Goal: Find contact information: Obtain details needed to contact an individual or organization

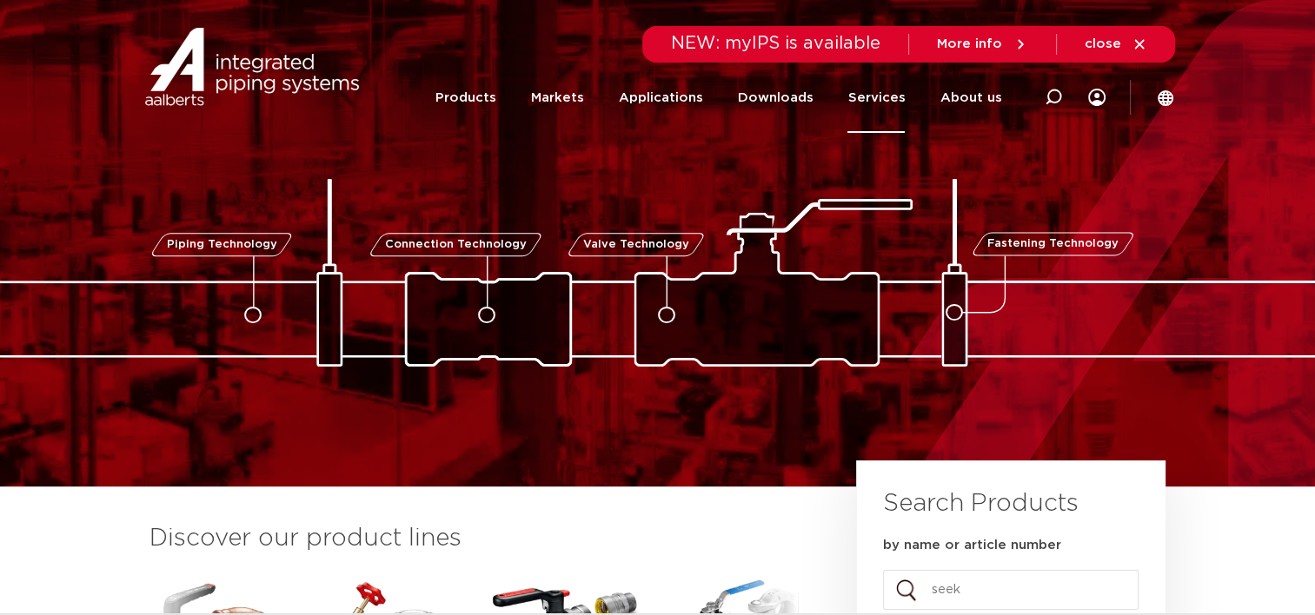
click at [896, 90] on link "Services" at bounding box center [876, 98] width 57 height 70
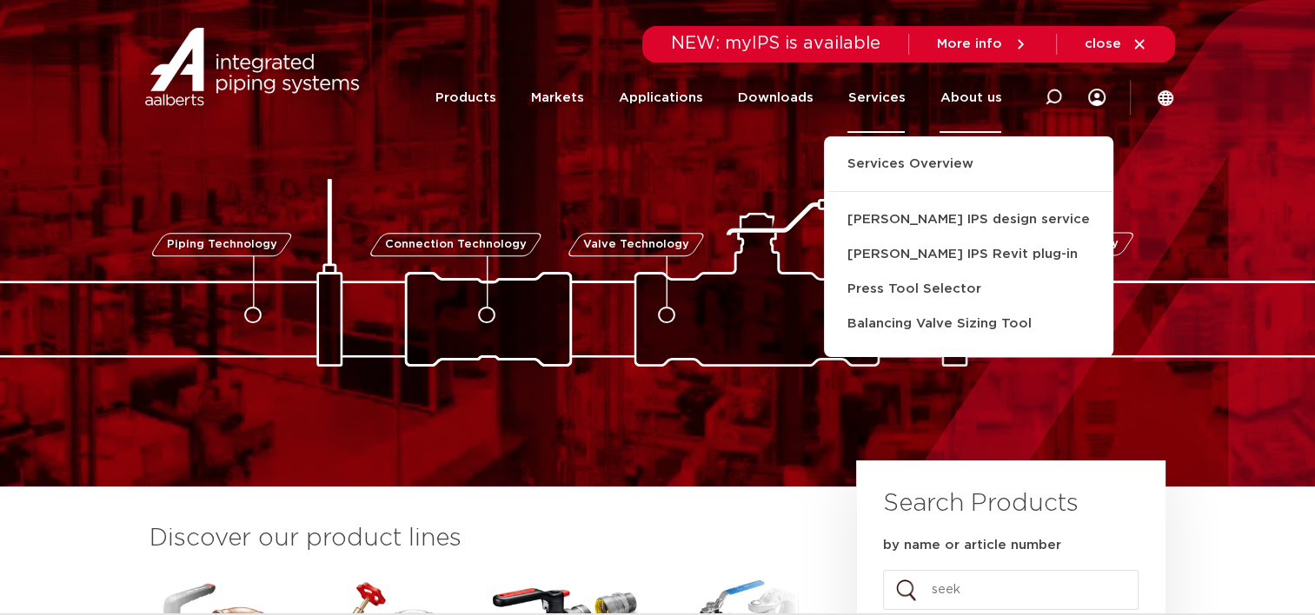
click at [960, 116] on link "About us" at bounding box center [971, 98] width 62 height 70
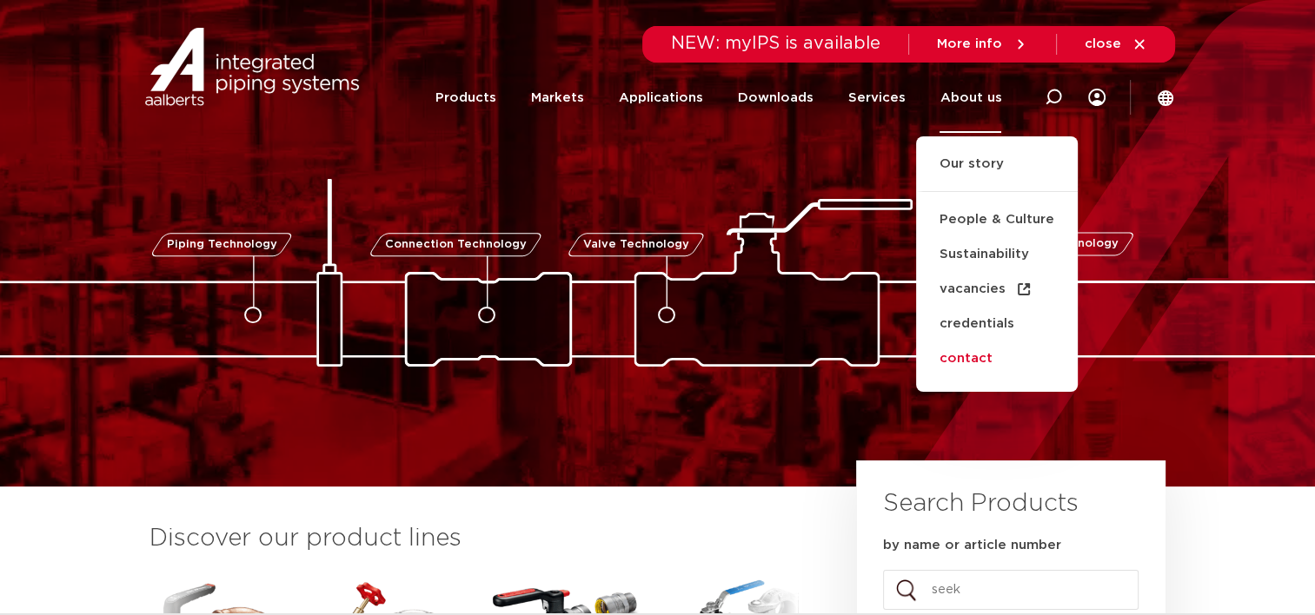
click at [953, 358] on link "contact" at bounding box center [997, 359] width 162 height 35
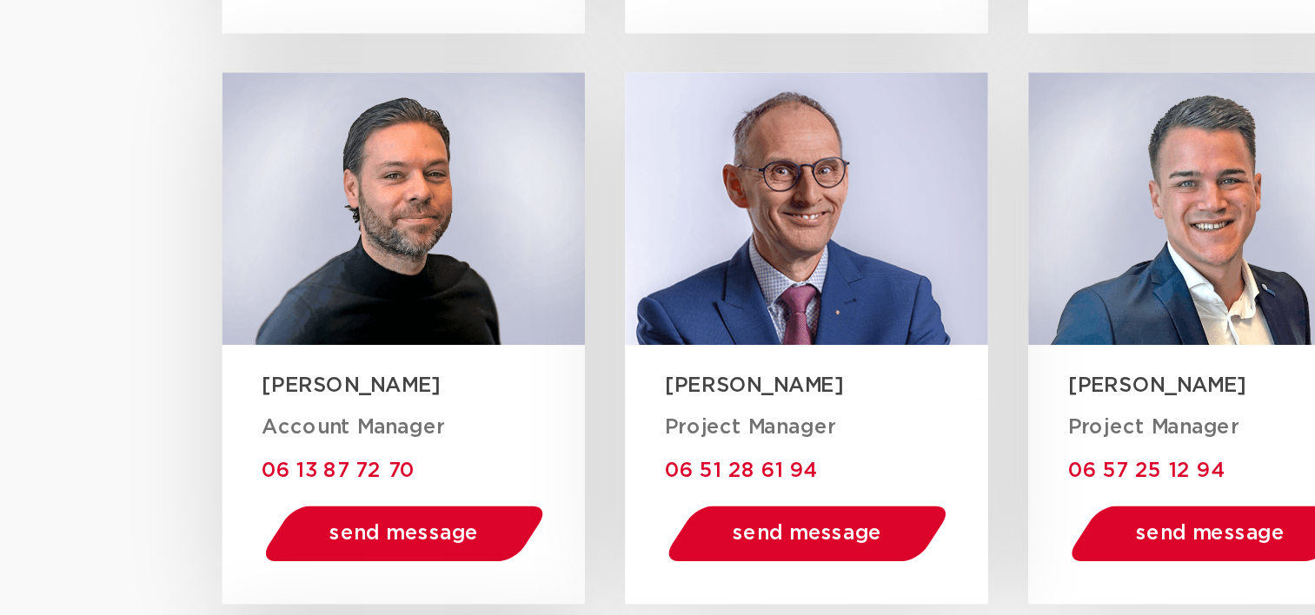
scroll to position [2218, 0]
